Goal: Book appointment/travel/reservation

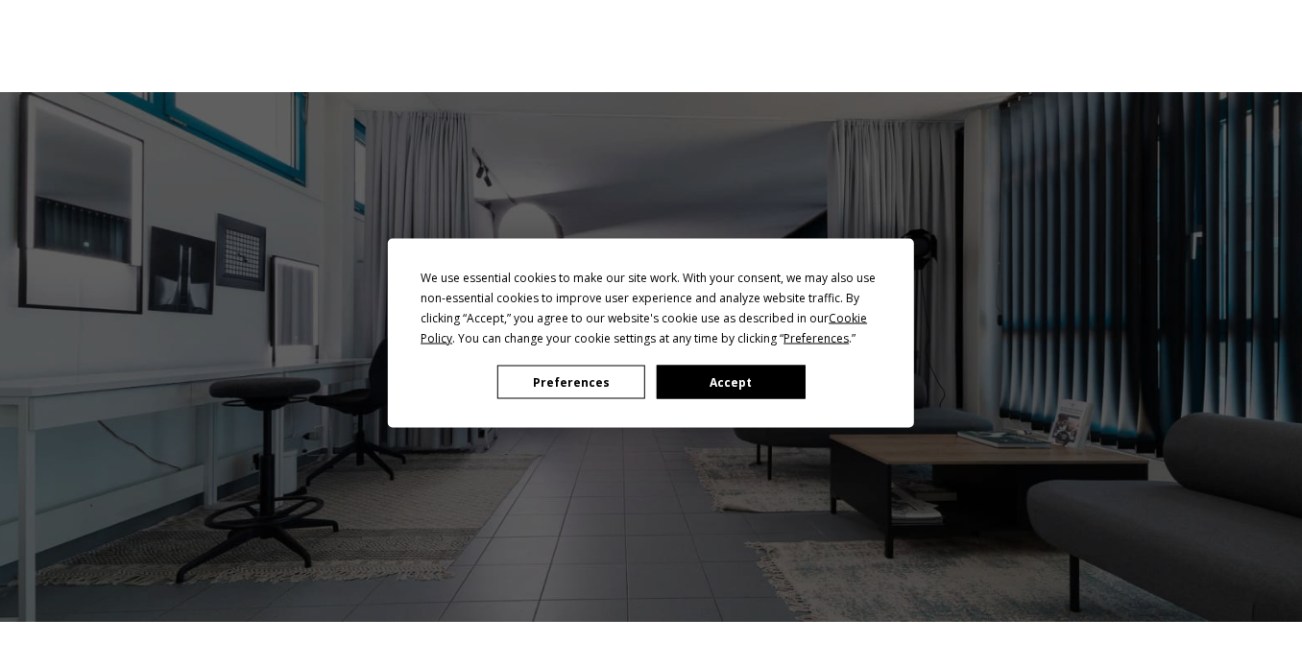
click at [559, 378] on button "Preferences" at bounding box center [571, 383] width 148 height 34
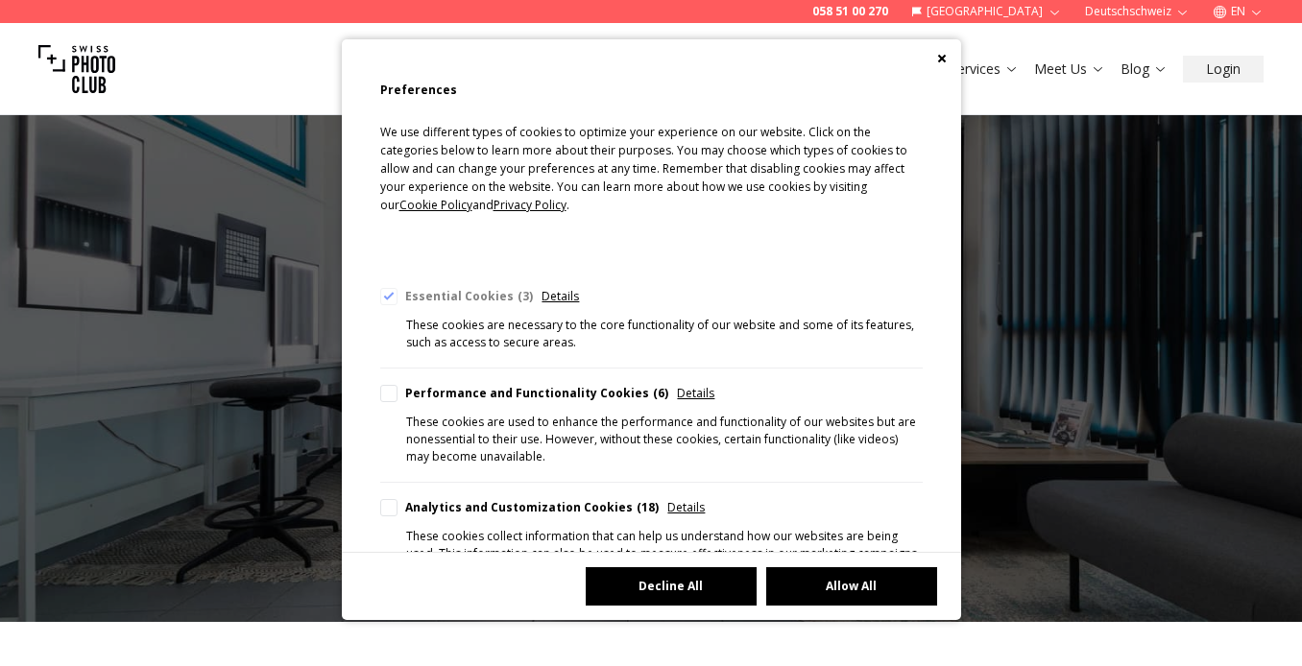
scroll to position [157, 0]
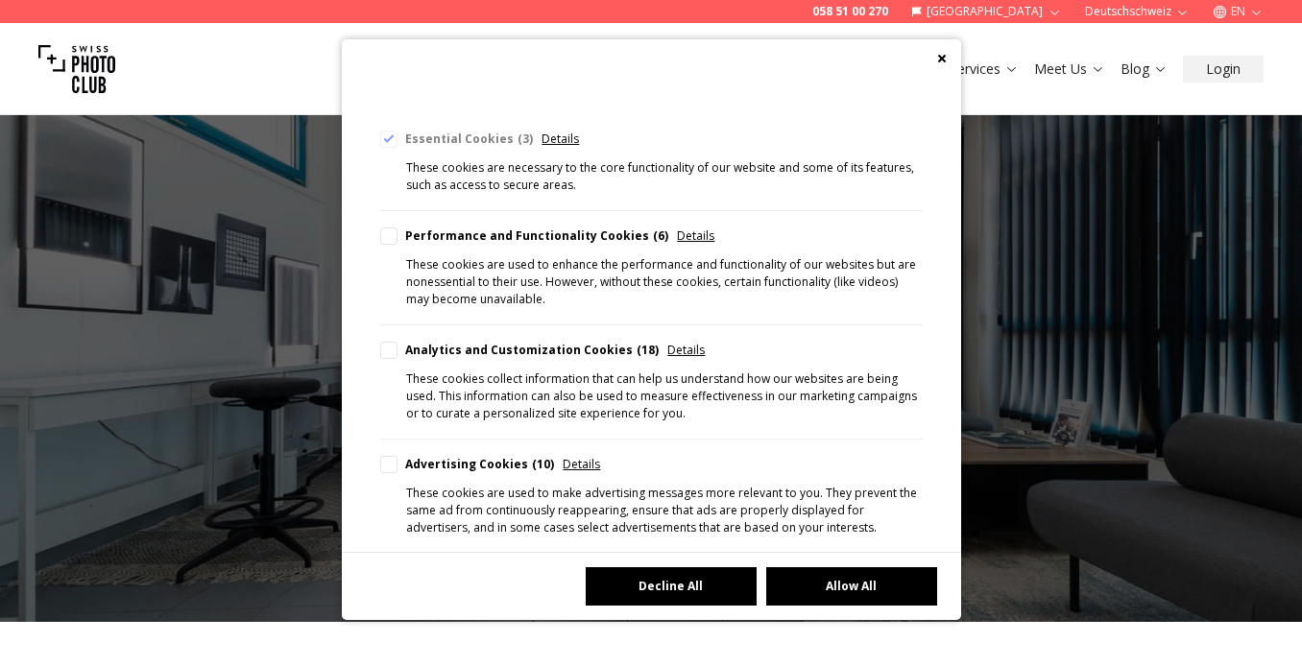
click at [679, 583] on button "Decline All" at bounding box center [671, 586] width 171 height 38
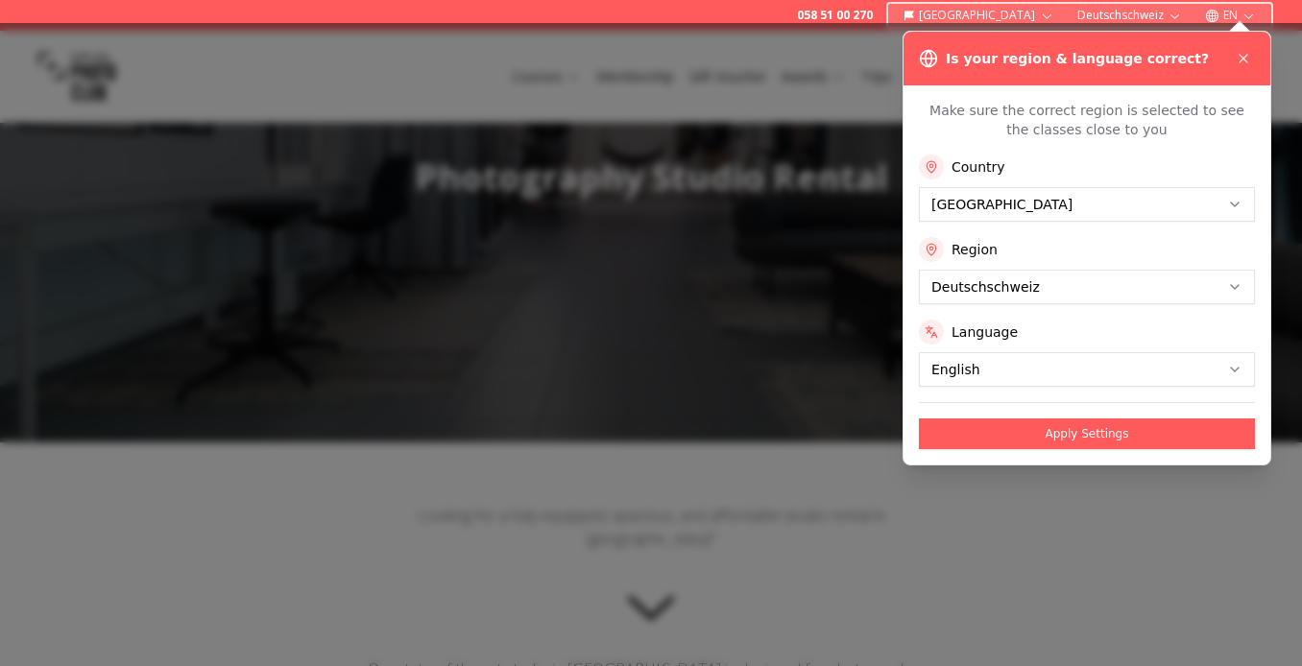
scroll to position [187, 0]
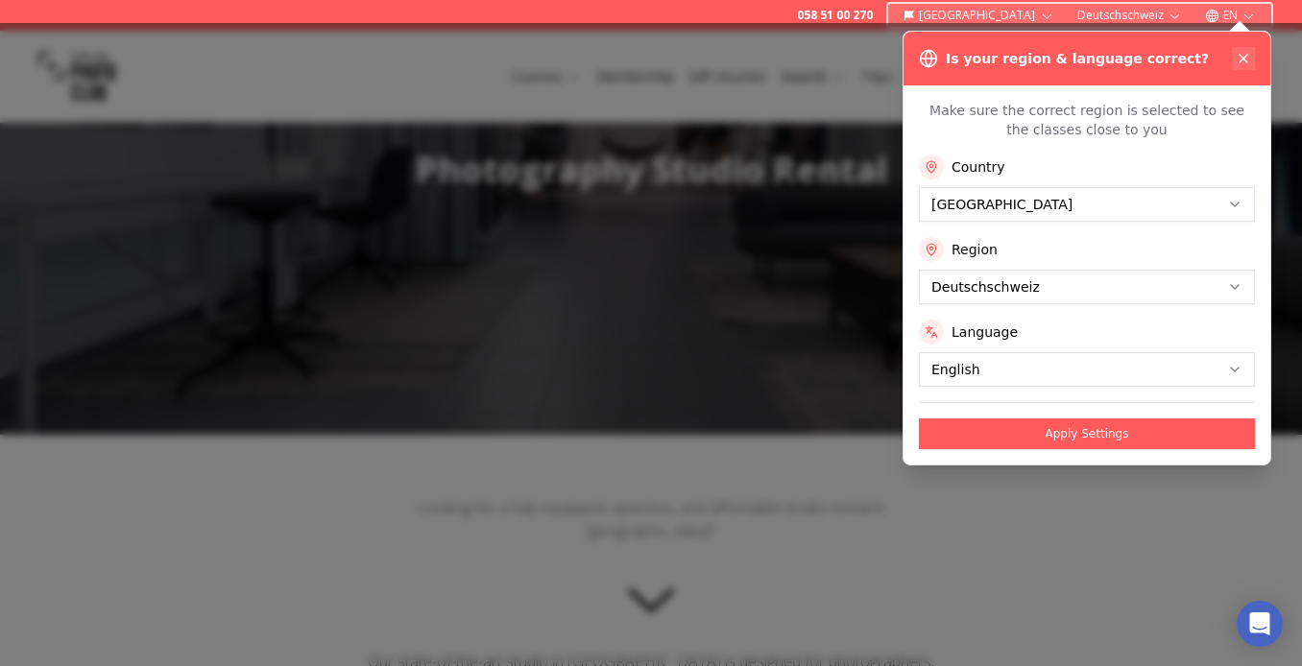
click at [1243, 55] on icon at bounding box center [1242, 58] width 15 height 15
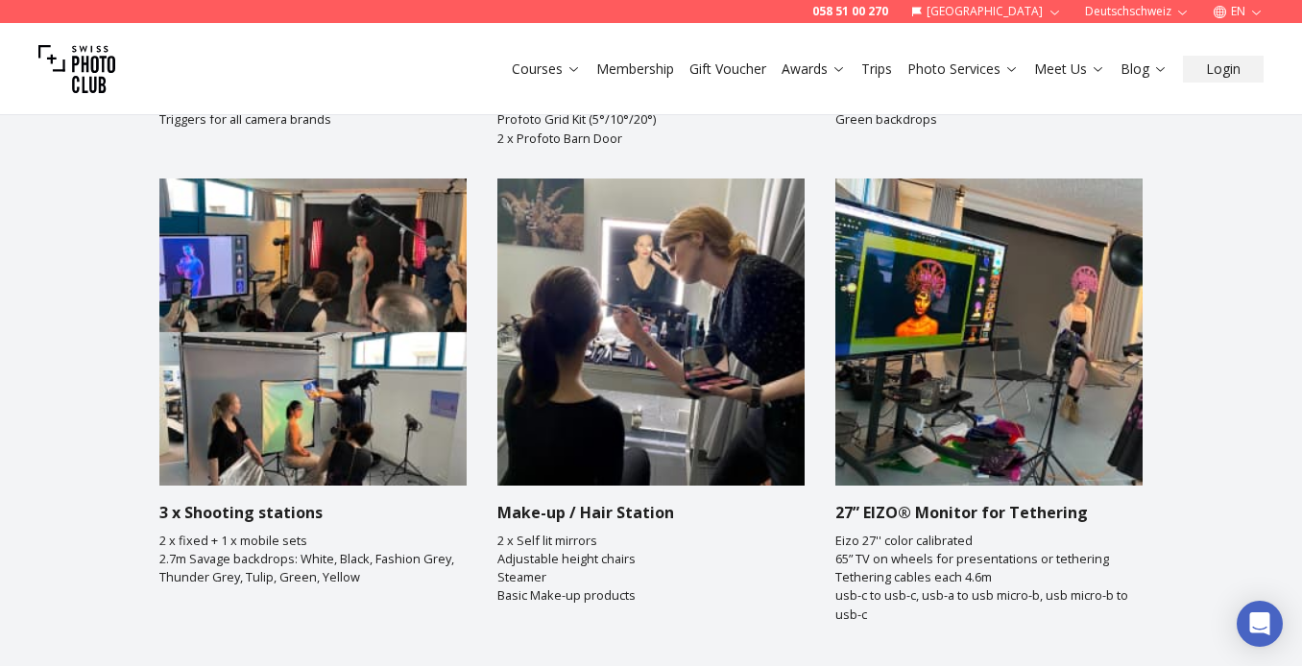
scroll to position [2904, 0]
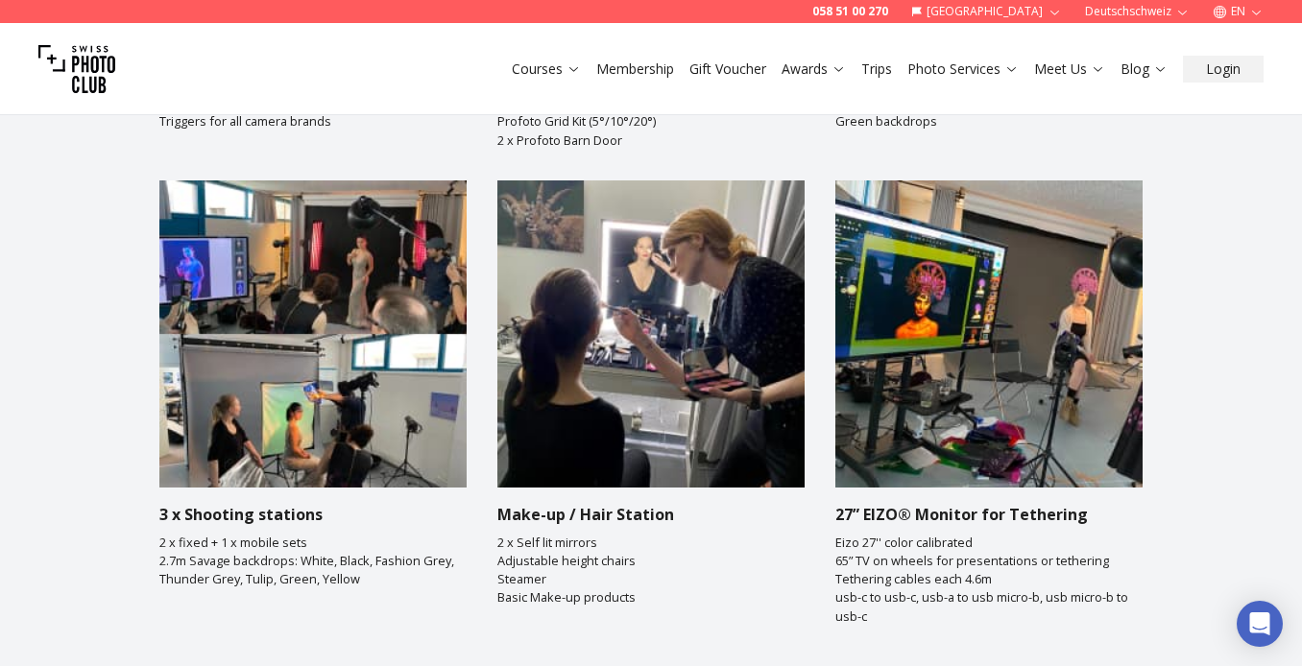
click at [239, 394] on img at bounding box center [312, 333] width 307 height 307
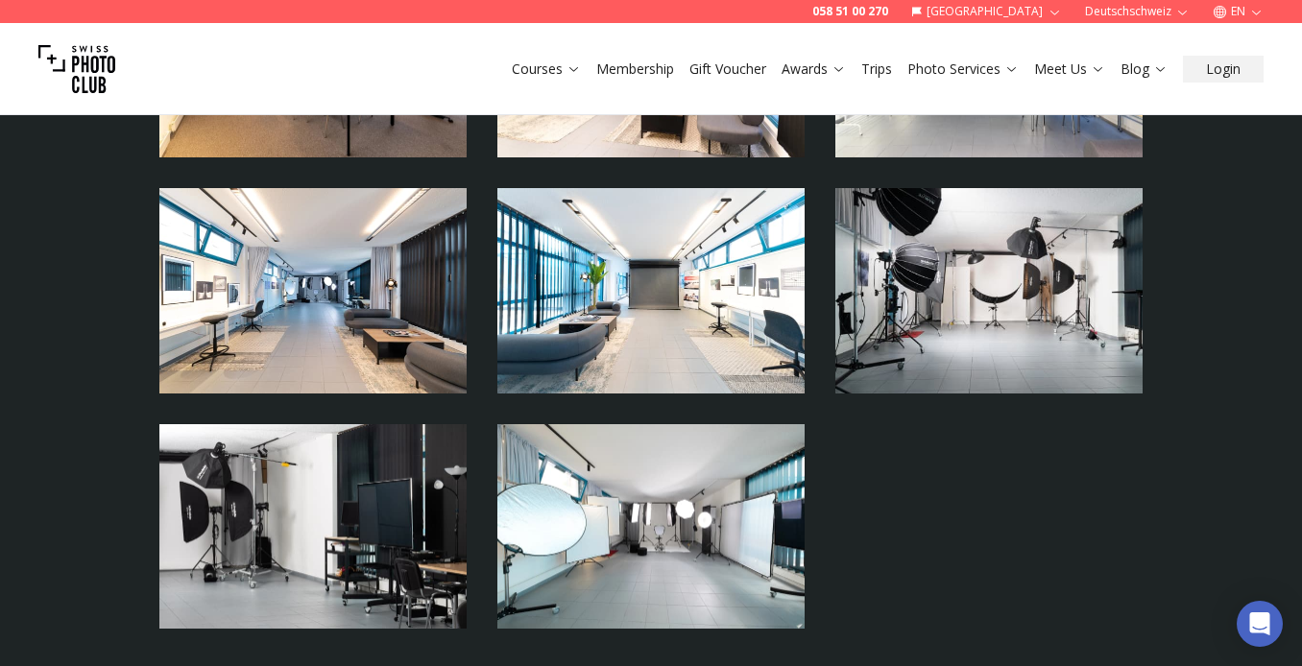
scroll to position [4407, 0]
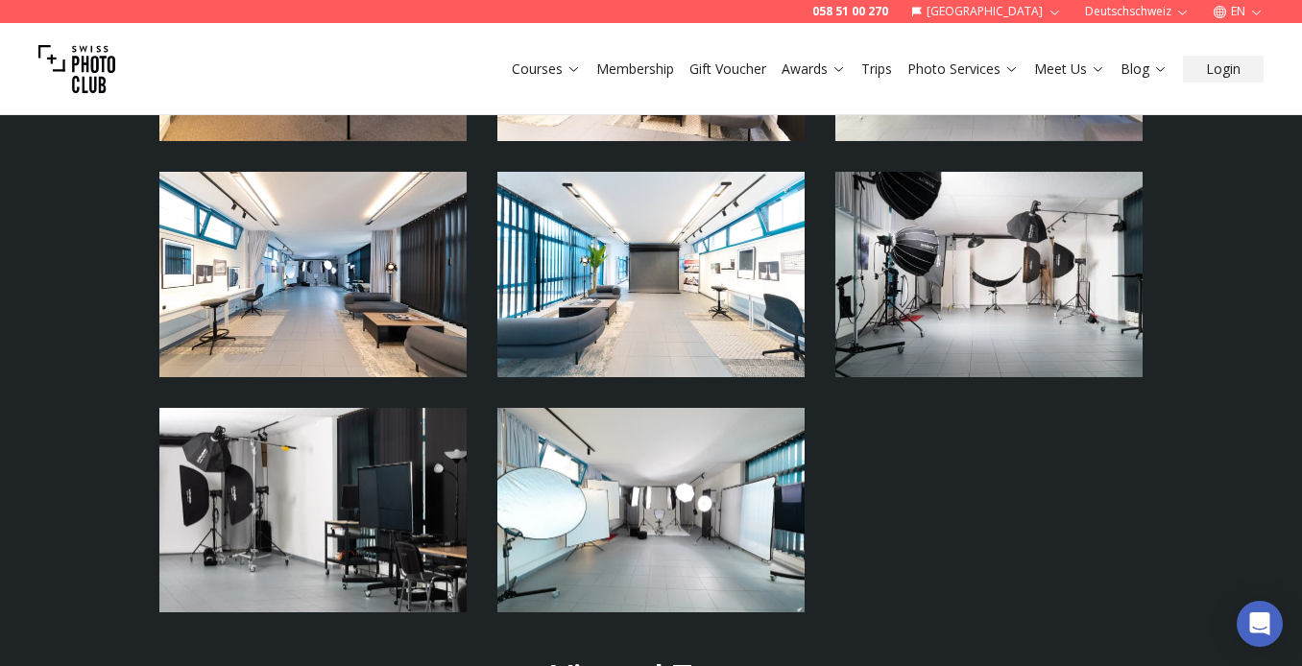
click at [640, 284] on img at bounding box center [650, 274] width 307 height 205
